Goal: Task Accomplishment & Management: Manage account settings

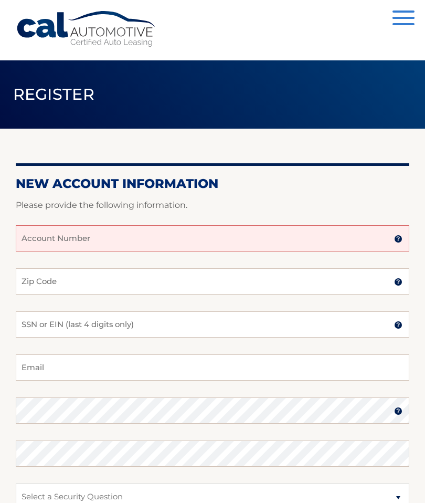
click at [249, 234] on input "Account Number" at bounding box center [213, 238] width 394 height 26
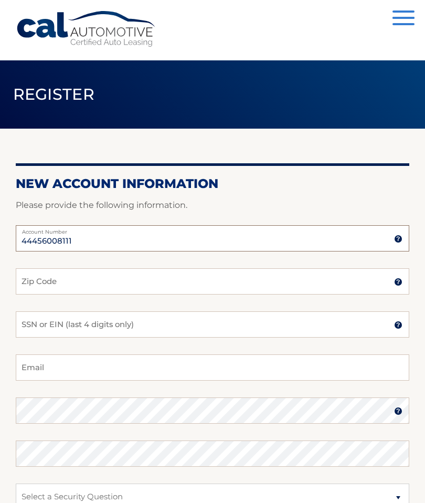
type input "44456008111"
click at [111, 275] on input "Zip Code" at bounding box center [213, 281] width 394 height 26
type input "14052"
click at [153, 326] on input "SSN or EIN (last 4 digits only)" at bounding box center [213, 324] width 394 height 26
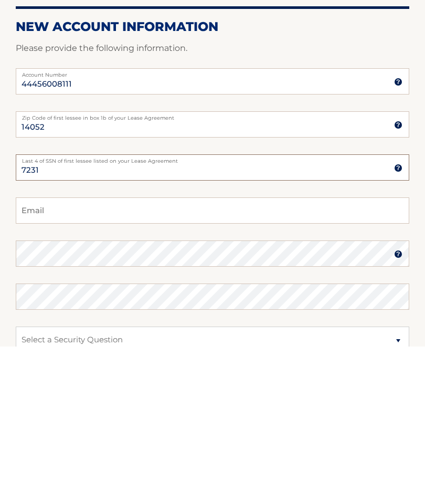
type input "7231"
click at [92, 354] on input "Email" at bounding box center [213, 367] width 394 height 26
type input "dhinman123@yahoo.com"
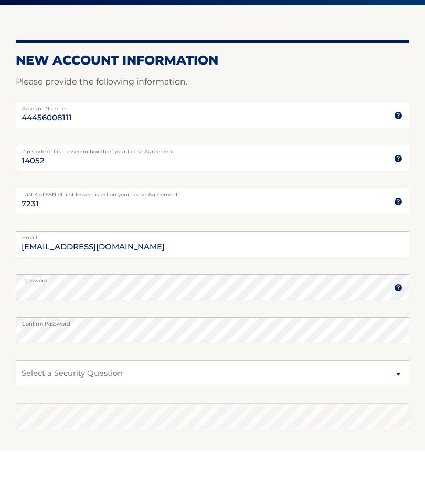
scroll to position [123, 0]
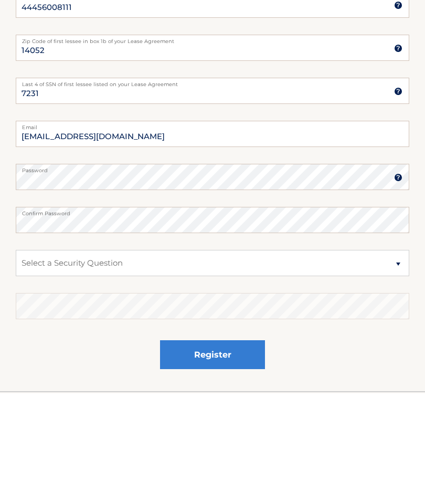
click at [398, 360] on select "Select a Security Question What was the name of your elementary school? What is…" at bounding box center [213, 373] width 394 height 26
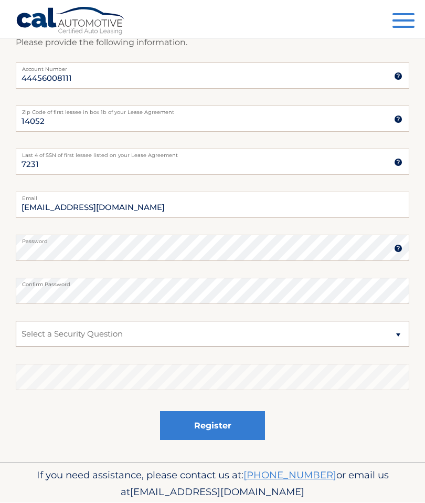
select select "2"
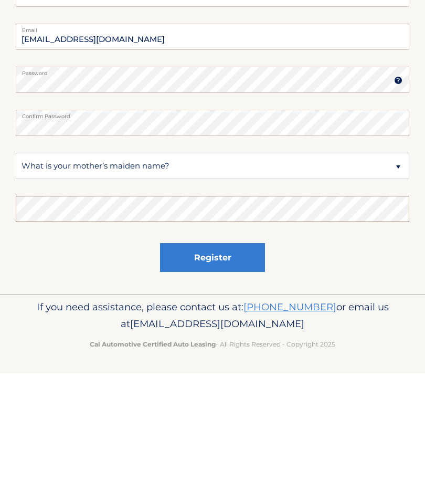
scroll to position [201, 0]
click at [218, 373] on button "Register" at bounding box center [212, 387] width 105 height 29
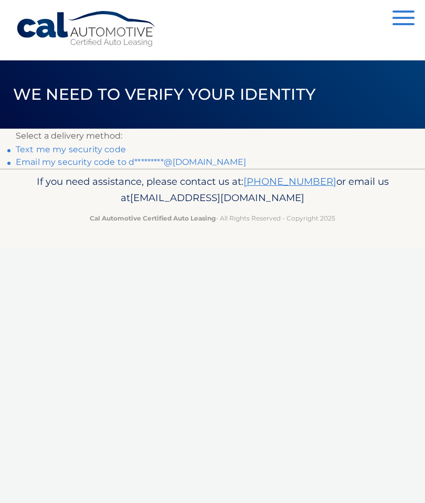
click at [97, 145] on link "Text me my security code" at bounding box center [71, 149] width 110 height 10
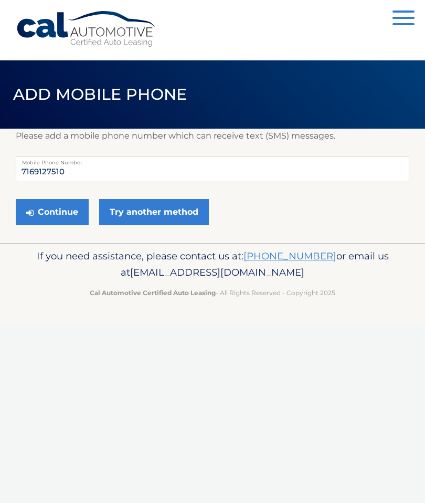
click at [49, 215] on button "Continue" at bounding box center [52, 212] width 73 height 26
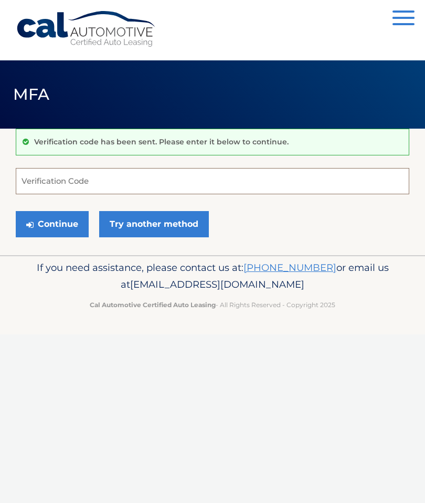
click at [99, 179] on input "Verification Code" at bounding box center [213, 181] width 394 height 26
type input "575325"
click at [52, 224] on button "Continue" at bounding box center [52, 224] width 73 height 26
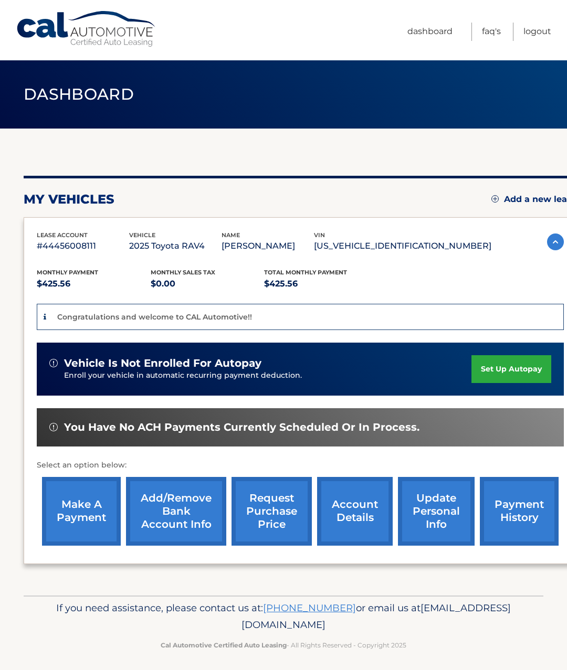
click at [503, 382] on link "set up autopay" at bounding box center [511, 369] width 80 height 28
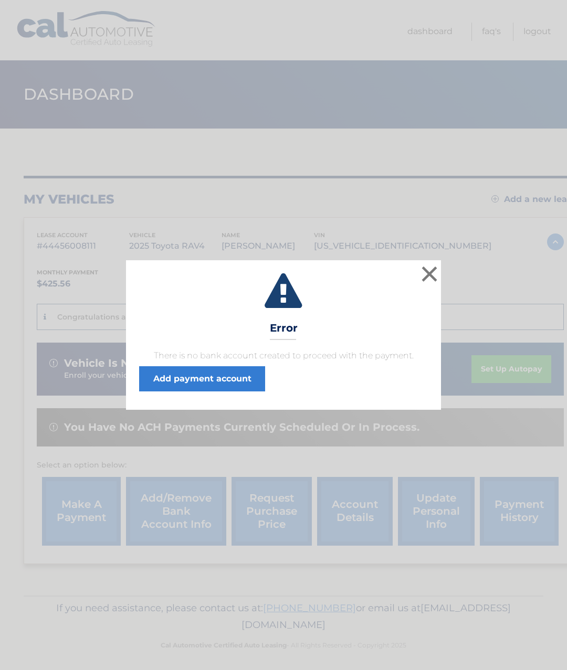
click at [208, 381] on link "Add payment account" at bounding box center [202, 378] width 126 height 25
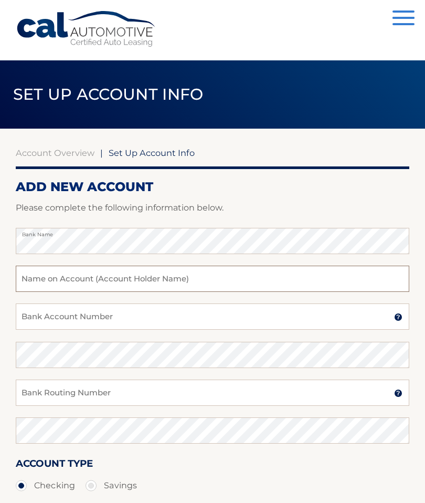
click at [173, 277] on input "text" at bounding box center [213, 279] width 394 height 26
type input "Deborah Hinman"
click at [127, 318] on input "Bank Account Number" at bounding box center [213, 316] width 394 height 26
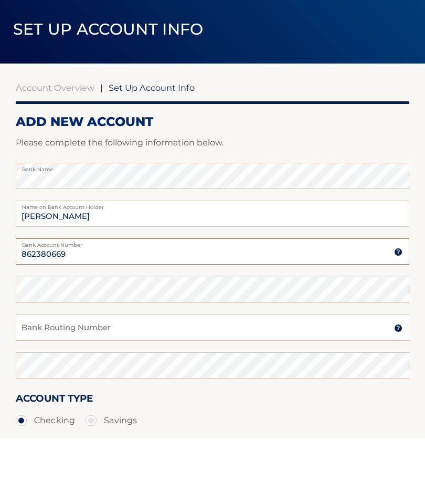
type input "862380669"
click at [124, 380] on input "Bank Routing Number" at bounding box center [213, 393] width 394 height 26
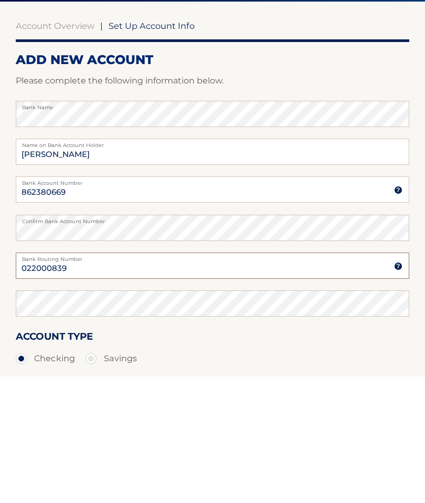
type input "022000839"
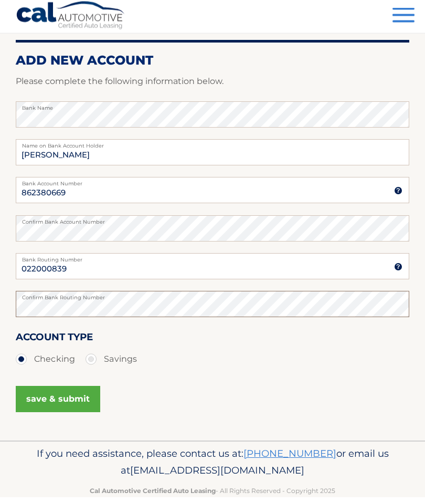
scroll to position [124, 0]
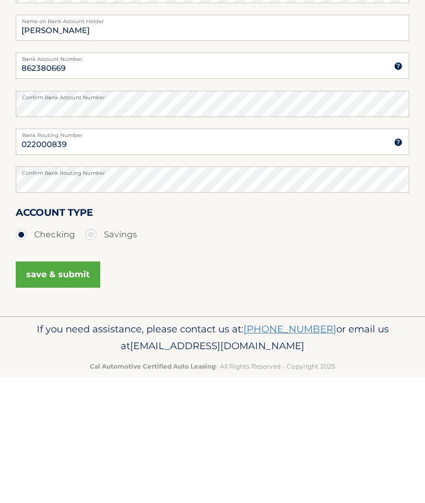
click at [53, 388] on button "save & submit" at bounding box center [58, 401] width 85 height 26
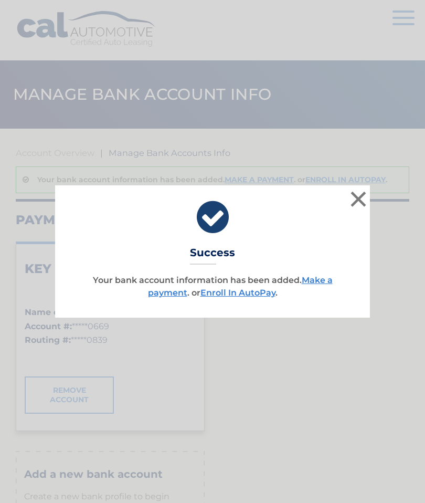
click at [240, 294] on link "Enroll In AutoPay" at bounding box center [238, 293] width 75 height 10
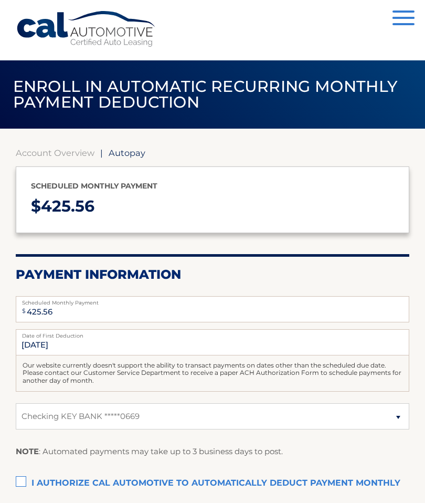
select select "ODFjMGJmZTUtZGY2NS00YzIxLWEzNDEtN2VhMDhmMmJlMmQx"
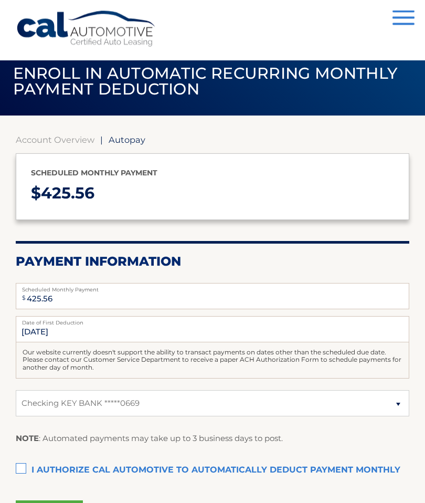
scroll to position [18, 0]
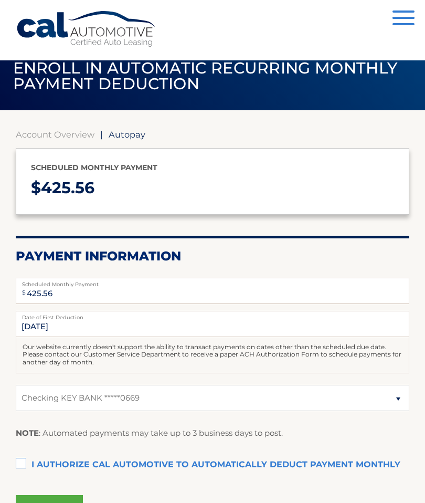
click at [27, 465] on label "I authorize cal automotive to automatically deduct payment monthly This checkbo…" at bounding box center [213, 465] width 394 height 21
click at [0, 0] on input "I authorize cal automotive to automatically deduct payment monthly This checkbo…" at bounding box center [0, 0] width 0 height 0
click at [52, 501] on button "Submit" at bounding box center [49, 507] width 67 height 25
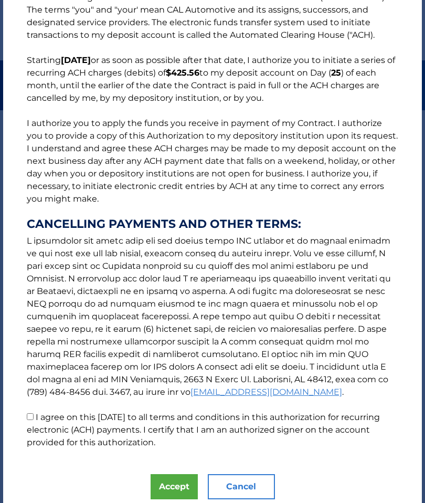
scroll to position [56, 0]
click at [33, 419] on input "I agree on this [DATE] to all terms and conditions in this authorization for re…" at bounding box center [30, 416] width 7 height 7
checkbox input "true"
click at [171, 490] on button "Accept" at bounding box center [174, 486] width 47 height 25
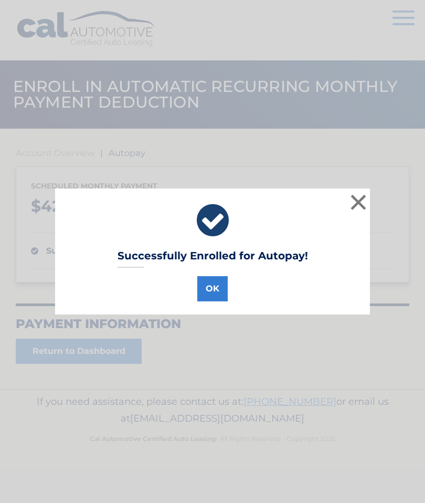
click at [210, 289] on button "OK" at bounding box center [212, 288] width 30 height 25
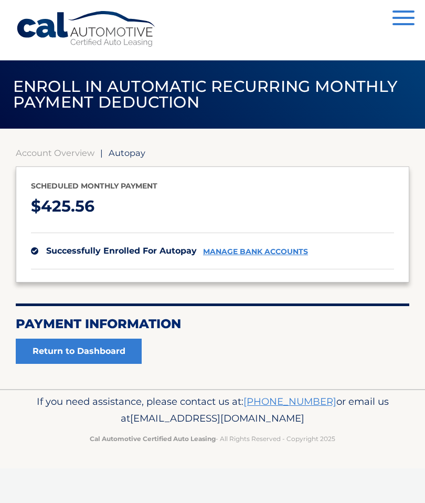
click at [111, 350] on link "Return to Dashboard" at bounding box center [79, 351] width 126 height 25
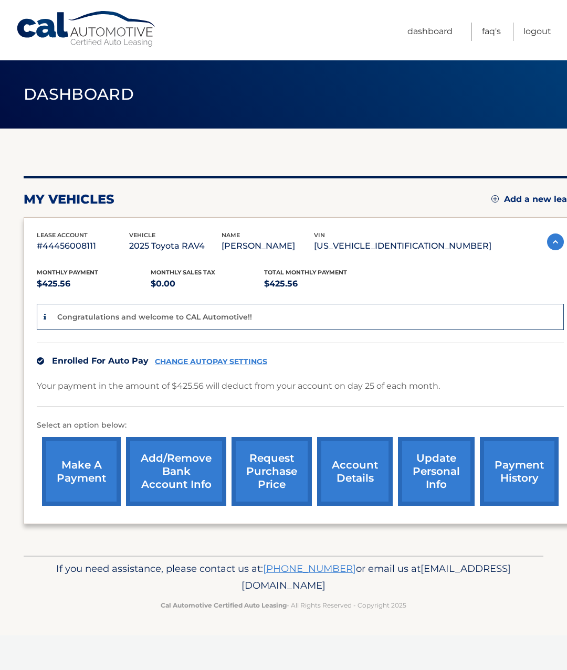
click at [539, 35] on link "Logout" at bounding box center [537, 32] width 28 height 18
